Goal: Navigation & Orientation: Go to known website

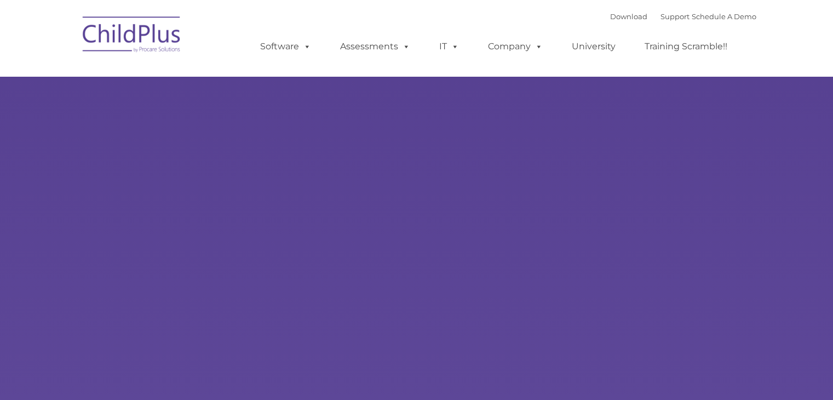
type input ""
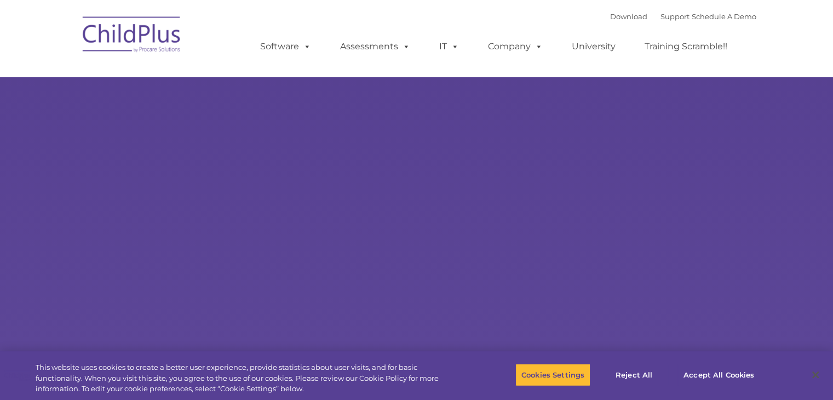
select select "MEDIUM"
click at [142, 25] on img at bounding box center [132, 36] width 110 height 55
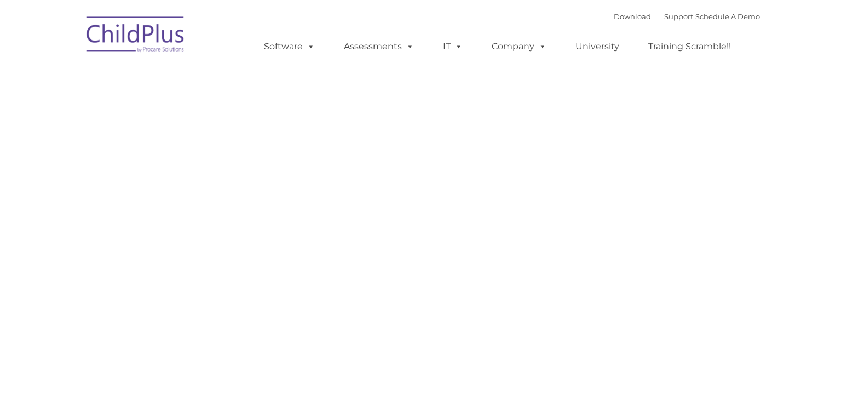
type input ""
